Goal: Navigation & Orientation: Go to known website

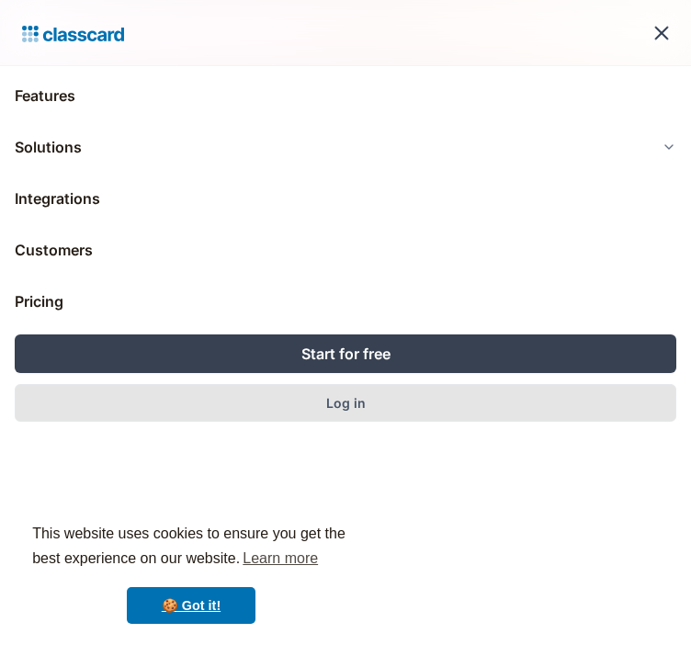
click at [371, 394] on link "Log in" at bounding box center [345, 403] width 661 height 38
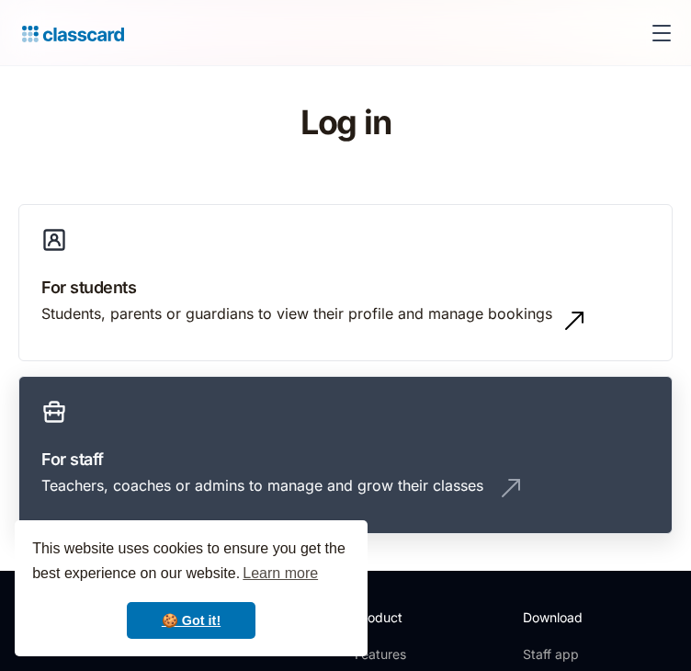
click at [627, 475] on div "Teachers, coaches or admins to manage and grow their classes" at bounding box center [345, 492] width 608 height 35
